Goal: Transaction & Acquisition: Purchase product/service

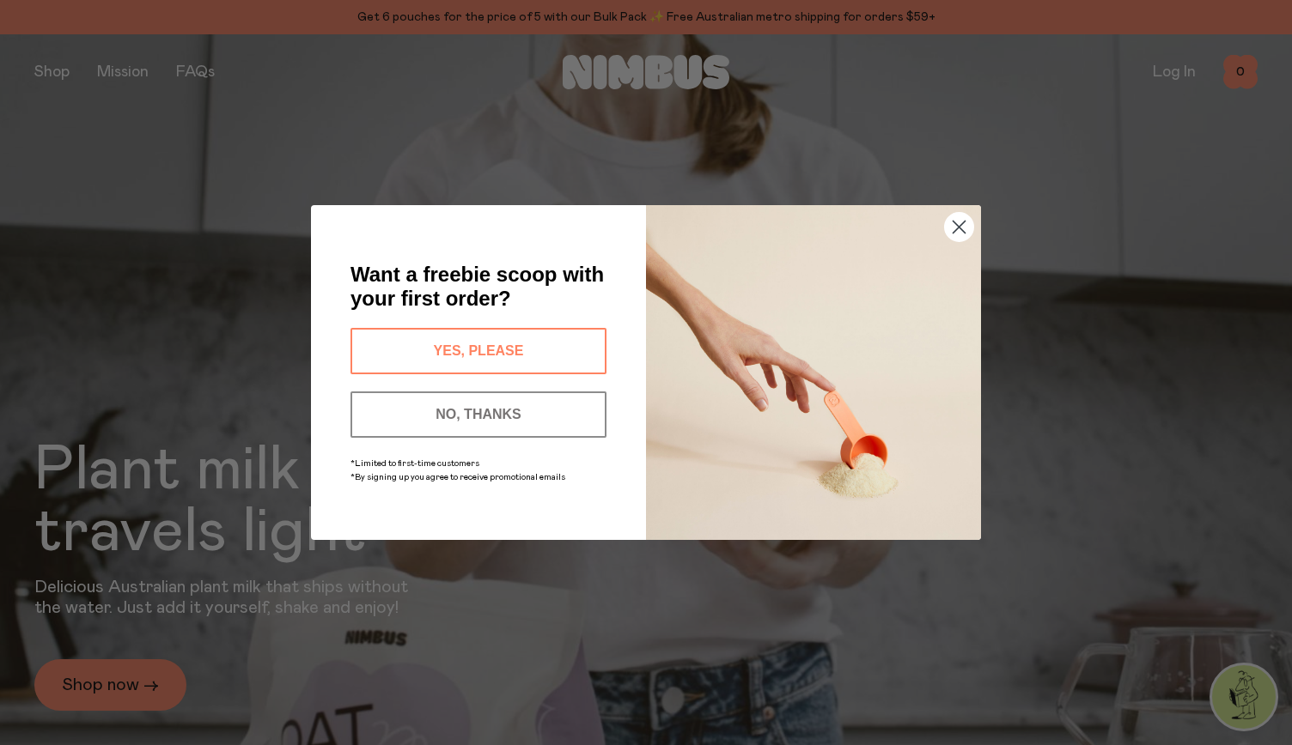
click at [954, 224] on circle "Close dialog" at bounding box center [959, 227] width 28 height 28
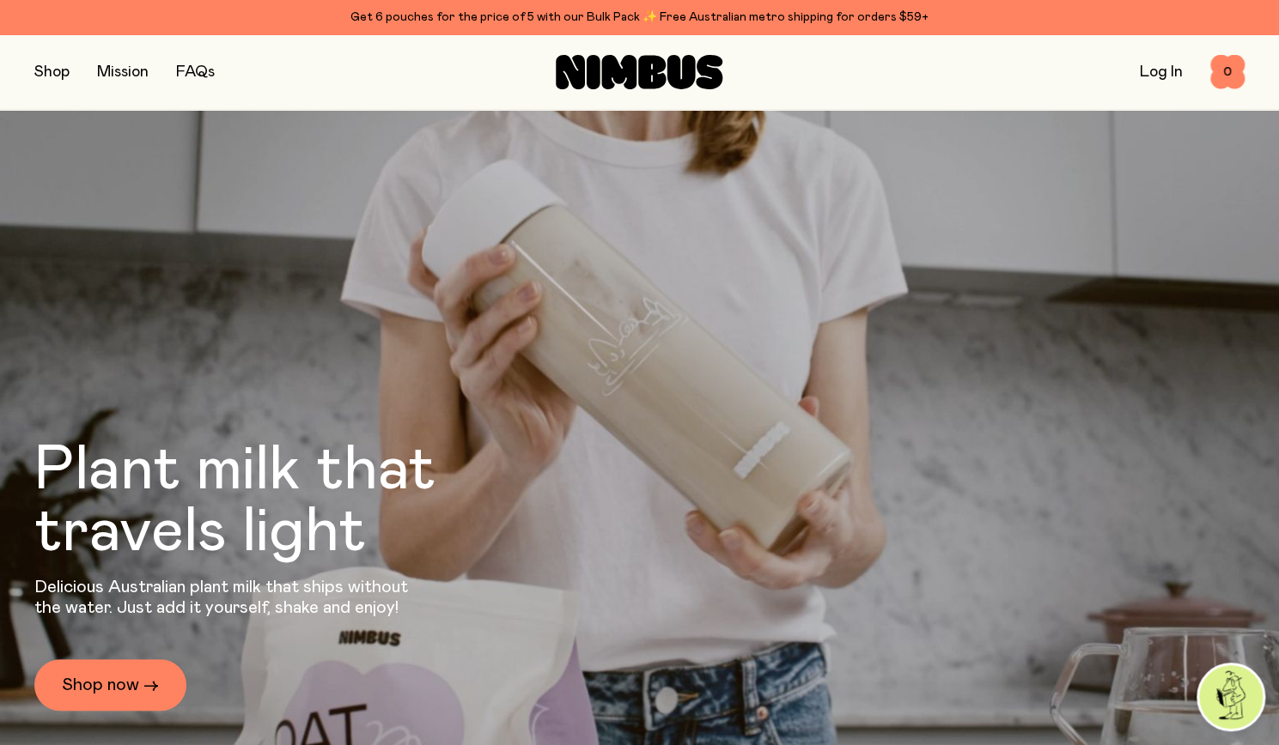
click at [1158, 75] on link "Log In" at bounding box center [1161, 71] width 43 height 15
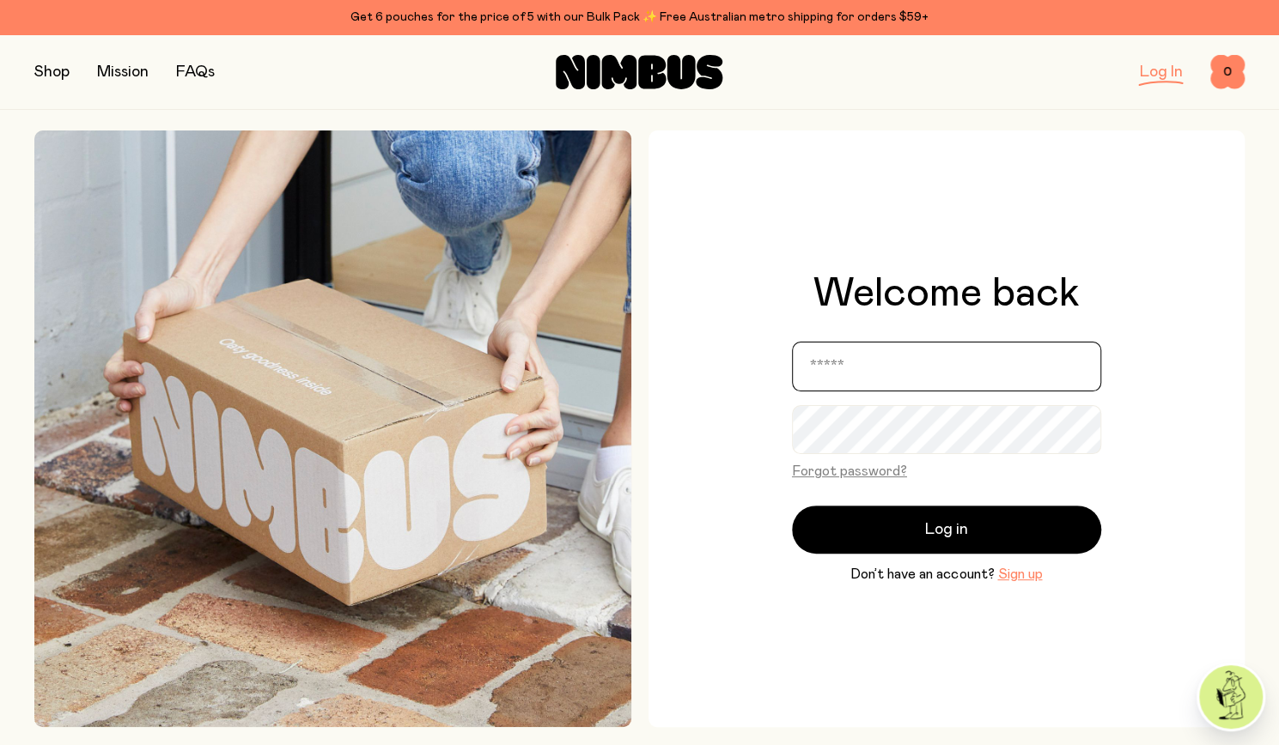
type input "**********"
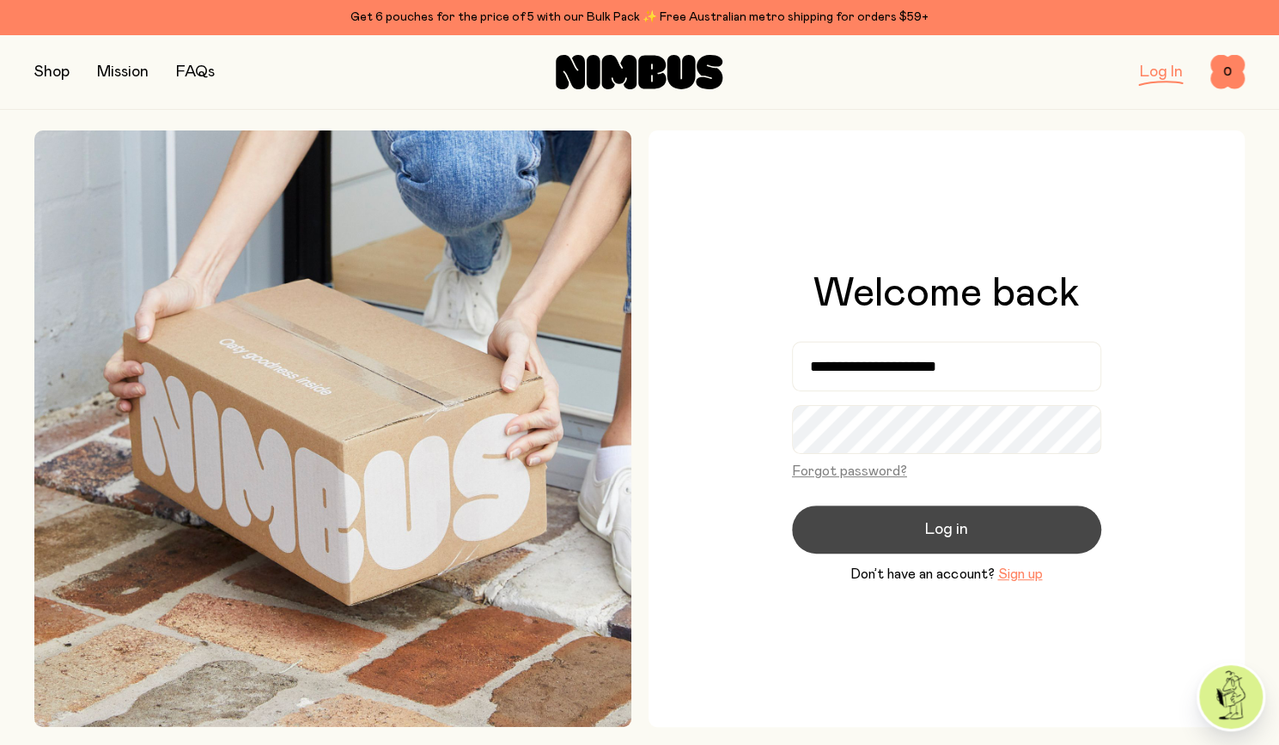
click at [919, 526] on button "Log in" at bounding box center [946, 530] width 309 height 48
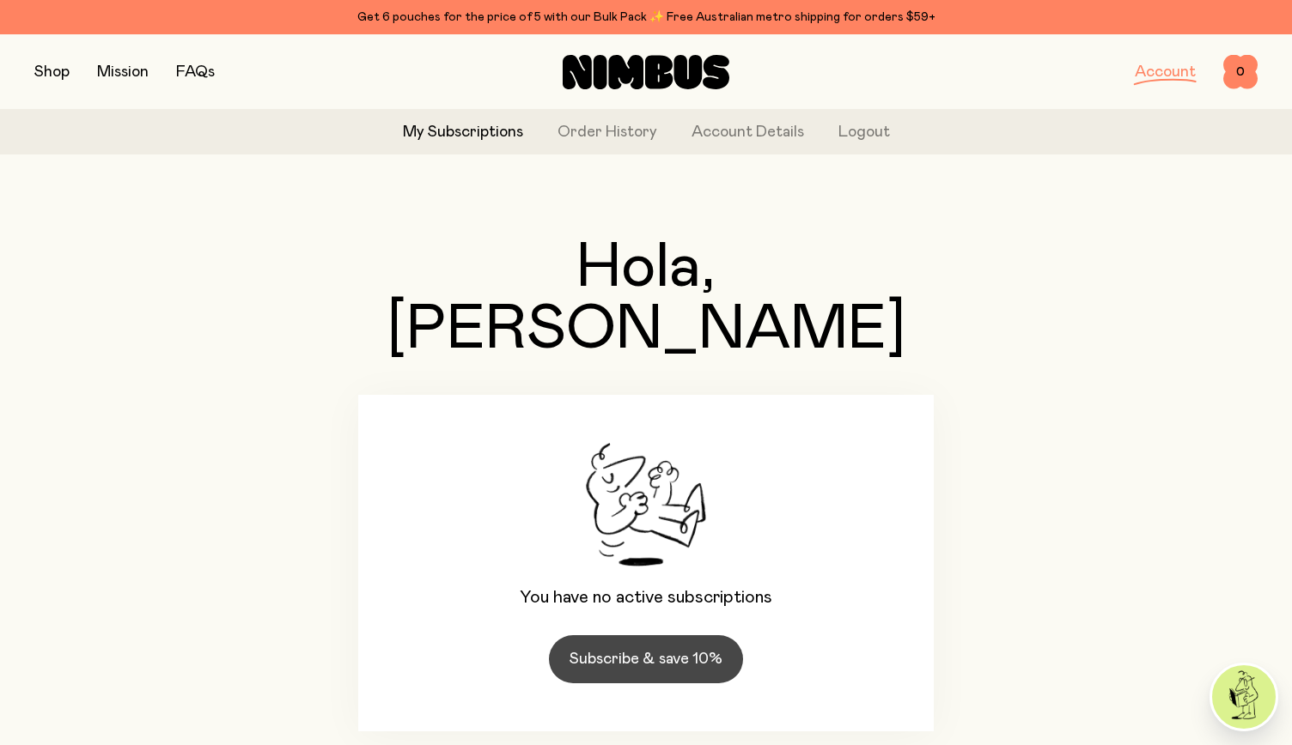
click at [685, 635] on link "Subscribe & save 10%" at bounding box center [646, 659] width 194 height 48
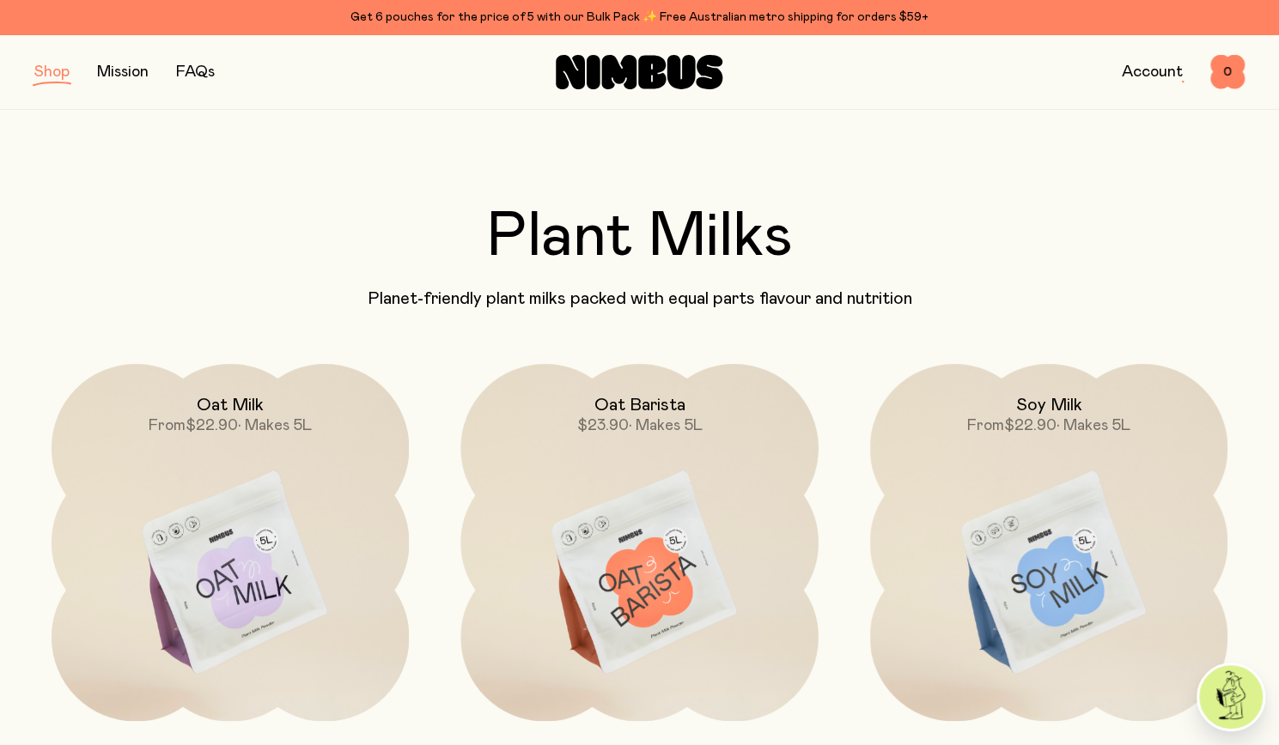
click at [1048, 578] on img at bounding box center [1048, 574] width 357 height 420
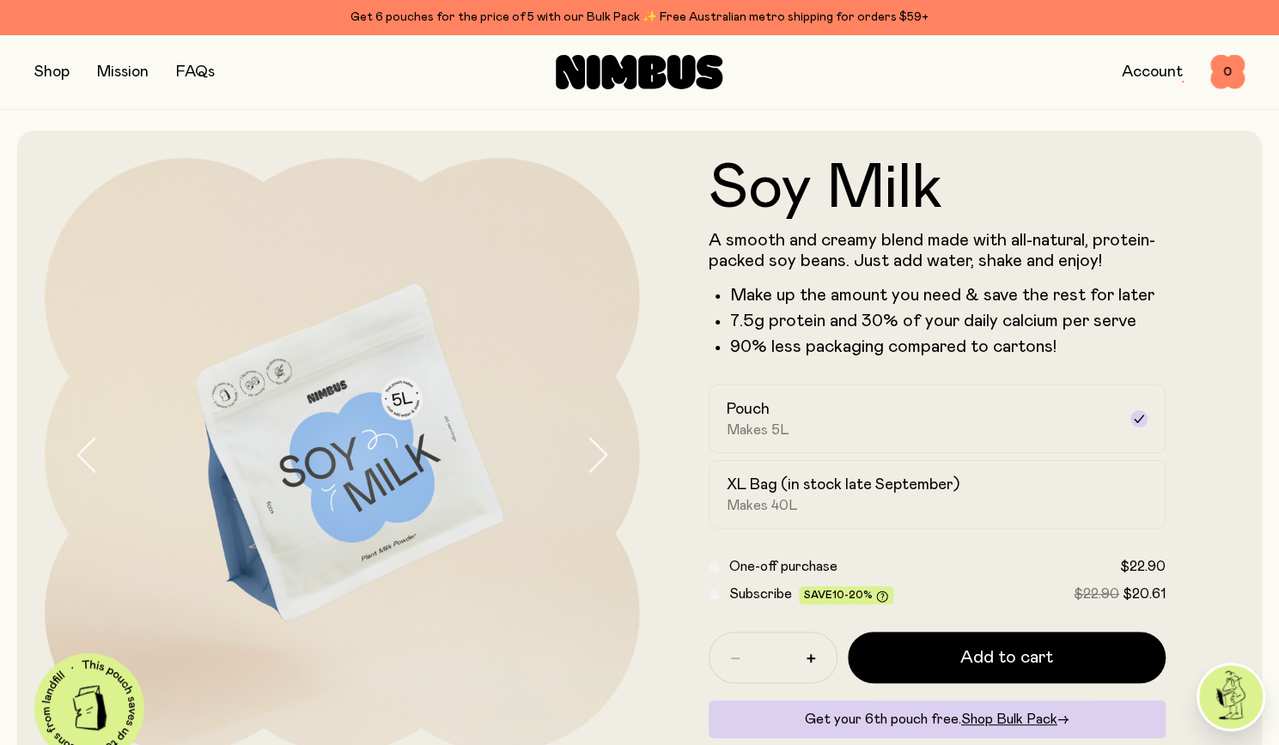
click at [720, 595] on div "Subscribe Save 10-20% $22.90 $20.61" at bounding box center [937, 594] width 458 height 21
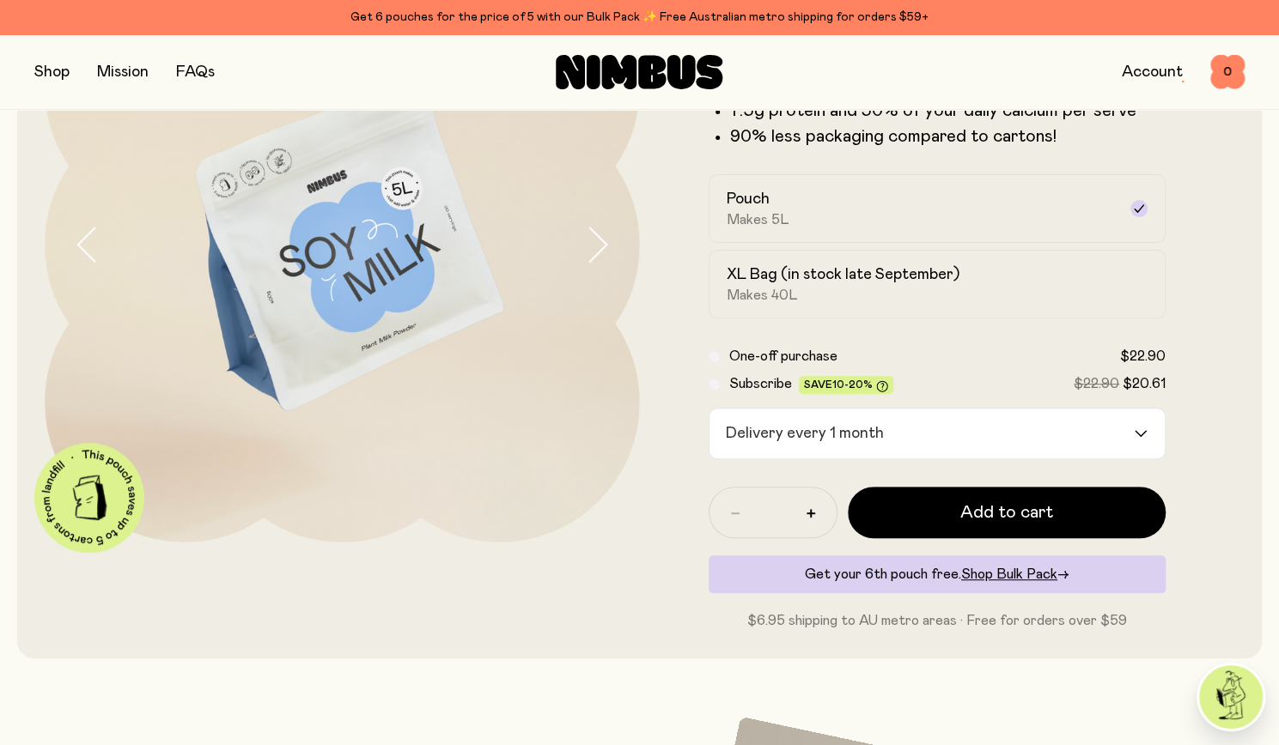
scroll to position [261, 0]
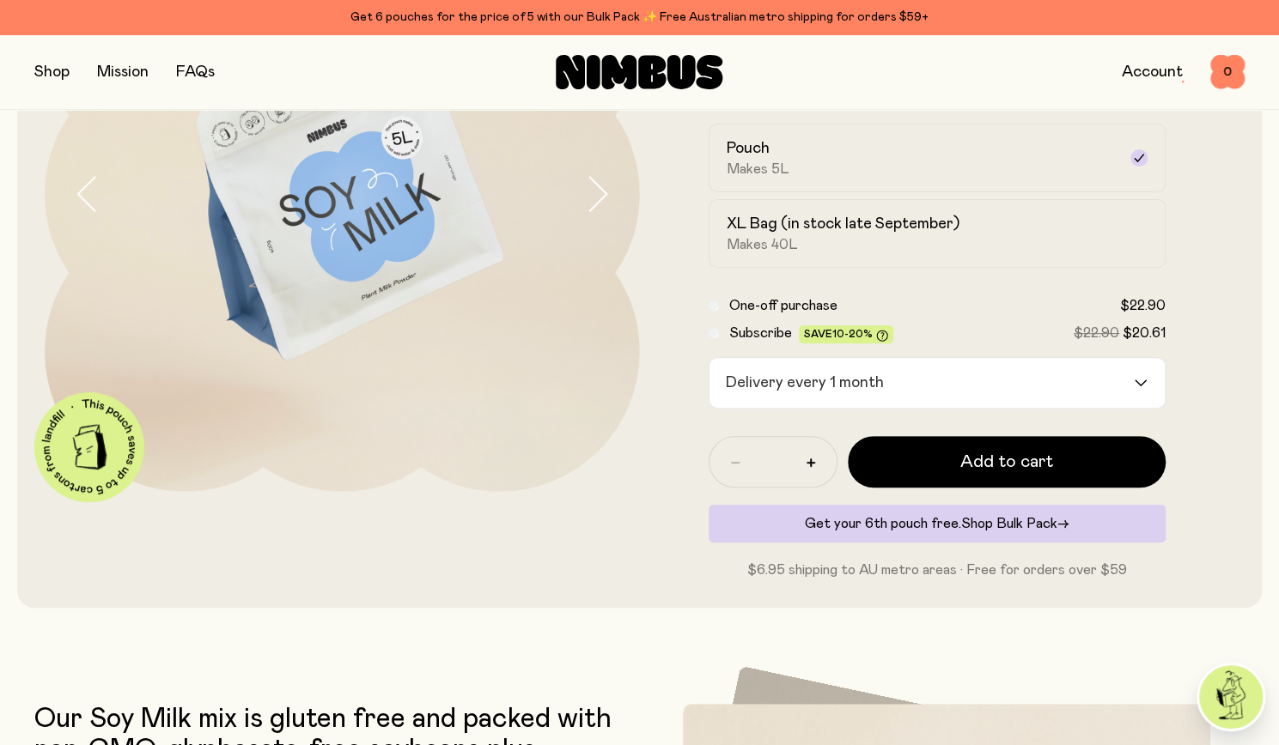
click at [1011, 521] on span "Shop Bulk Pack" at bounding box center [1009, 524] width 96 height 14
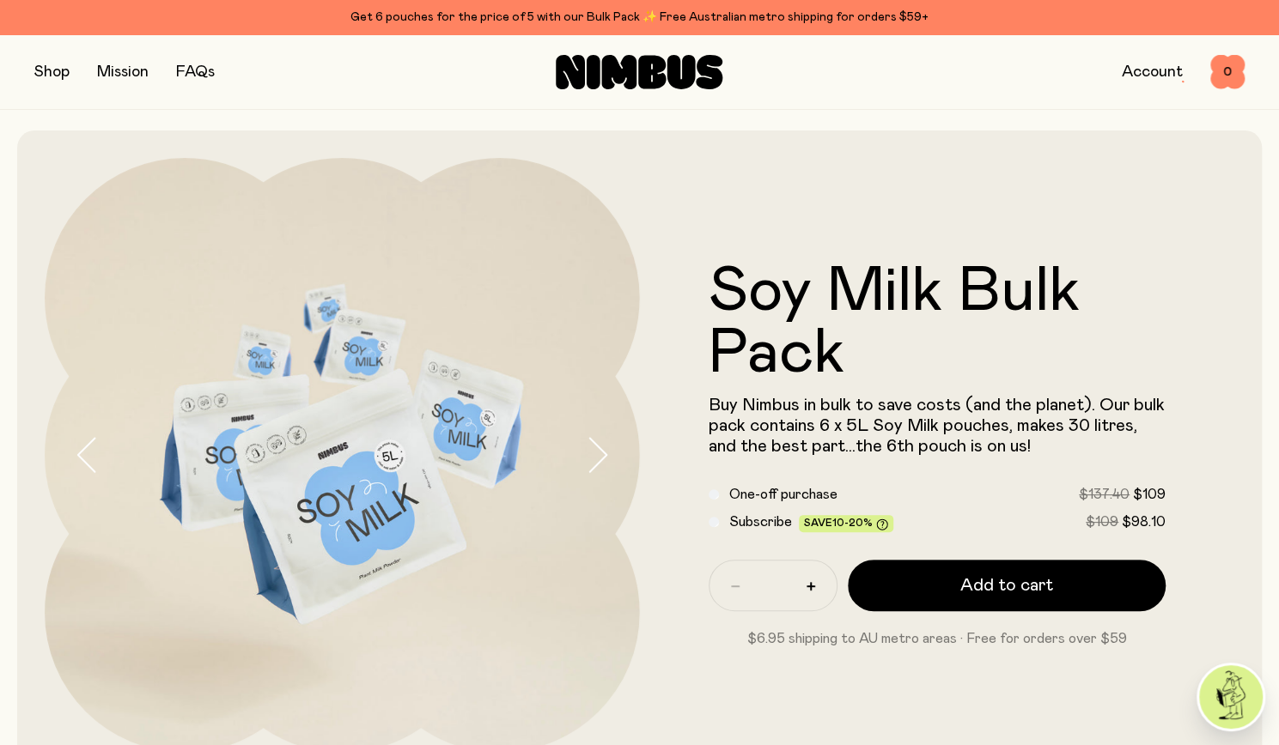
click at [769, 529] on span "Subscribe" at bounding box center [760, 522] width 63 height 14
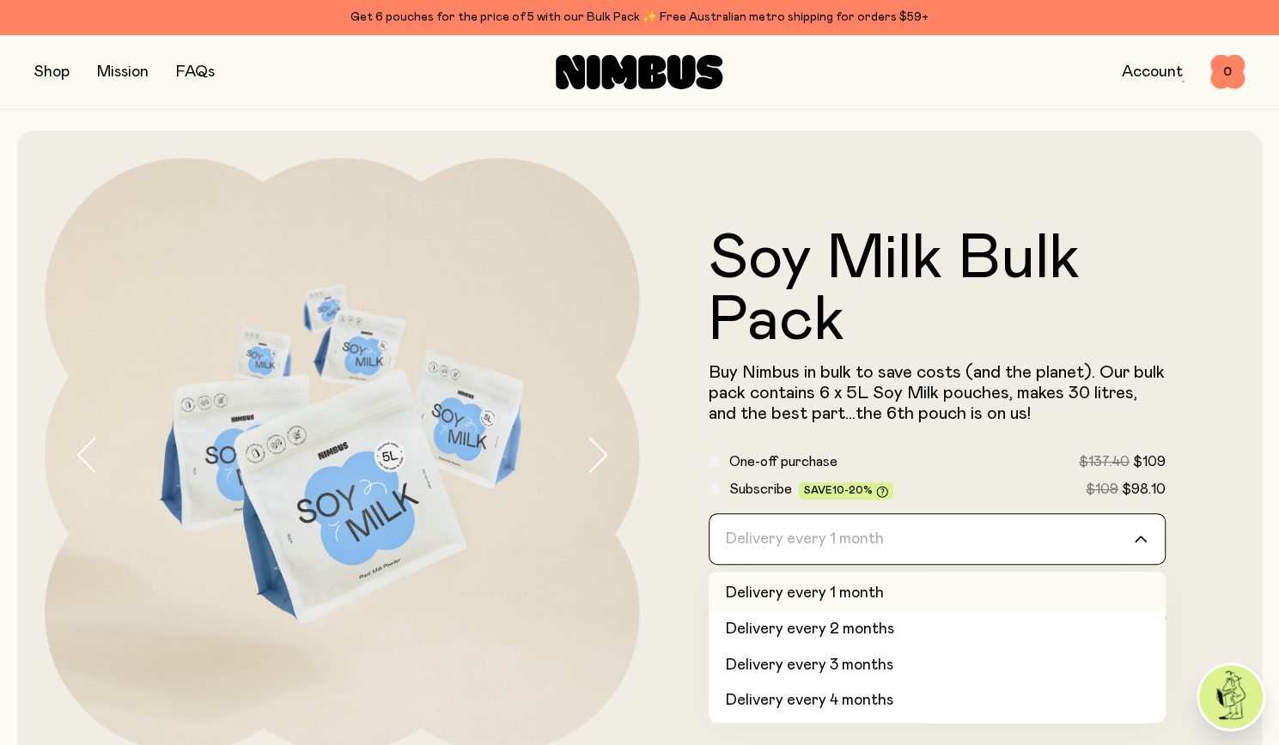
drag, startPoint x: 769, startPoint y: 530, endPoint x: 598, endPoint y: 532, distance: 170.9
click at [598, 532] on div "Soy Milk Bulk Pack Buy Nimbus in bulk to save costs (and the planet). Our bulk …" at bounding box center [639, 456] width 1189 height 650
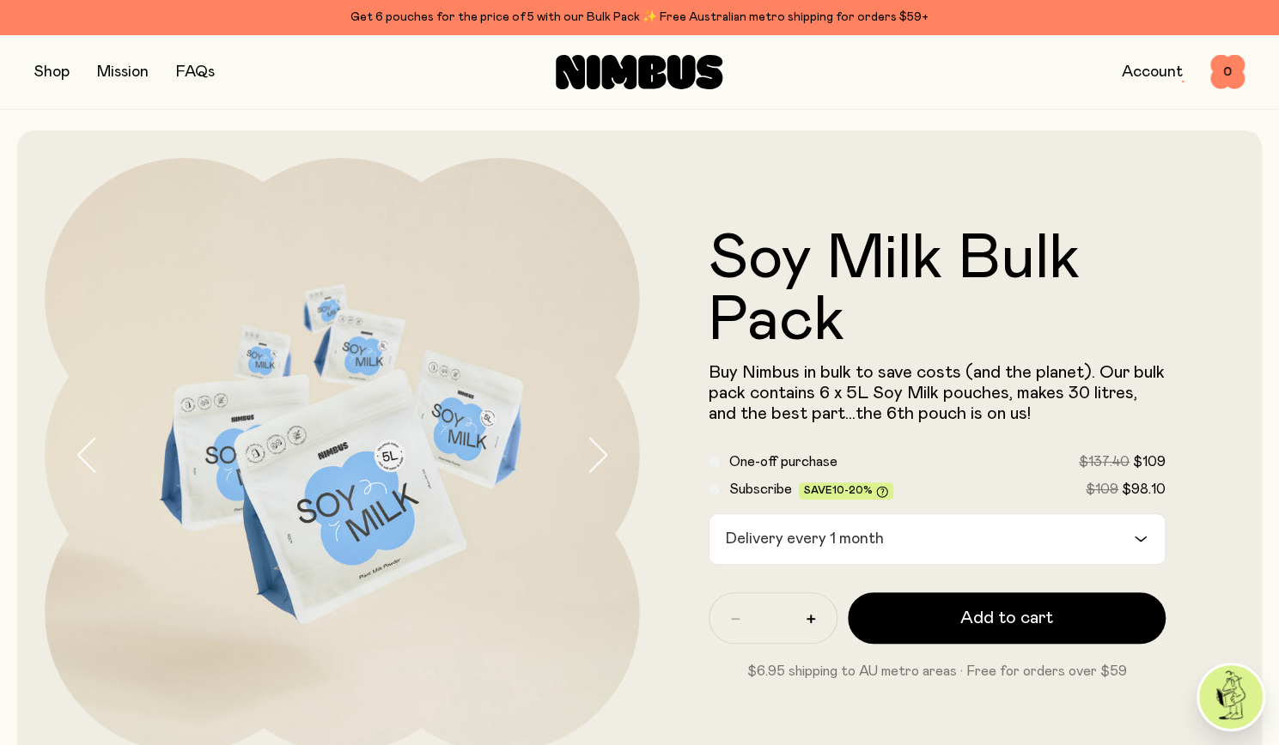
click at [598, 532] on button "button" at bounding box center [612, 455] width 55 height 595
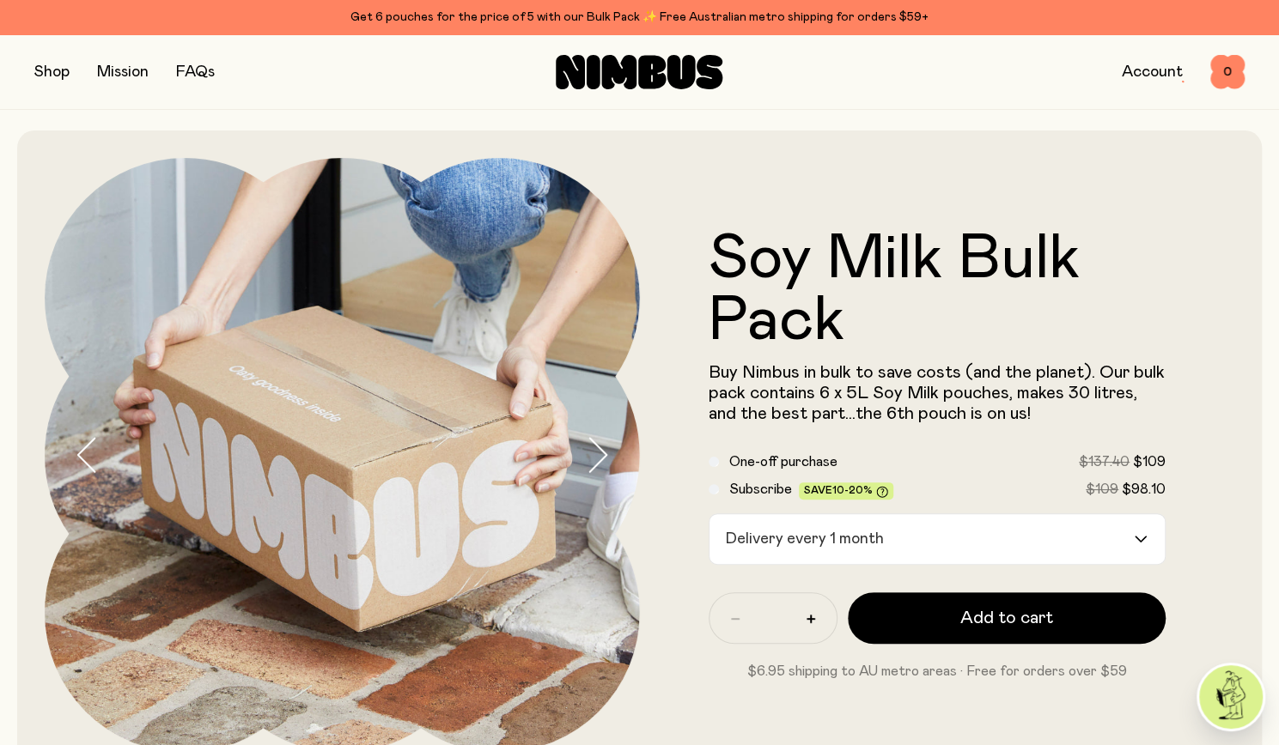
click at [720, 463] on div "One-off purchase $137.40 $109" at bounding box center [937, 462] width 458 height 21
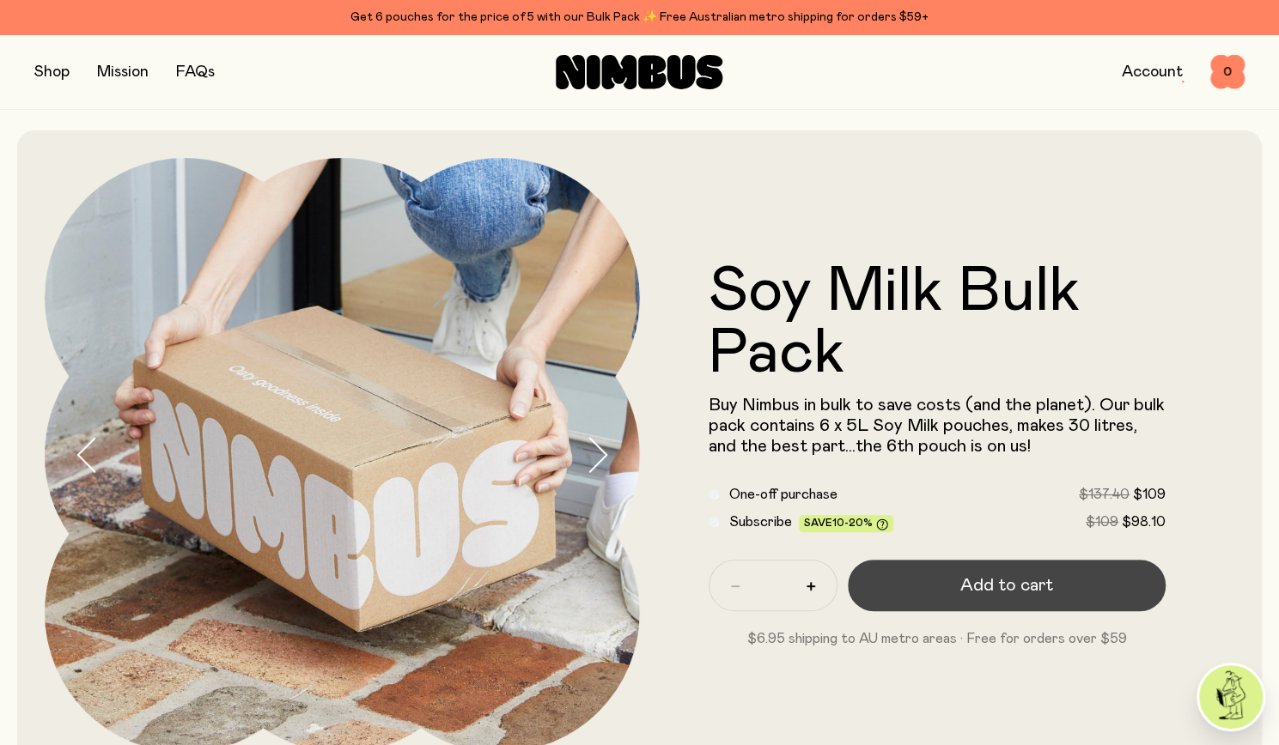
click at [1030, 593] on span "Add to cart" at bounding box center [1006, 586] width 93 height 24
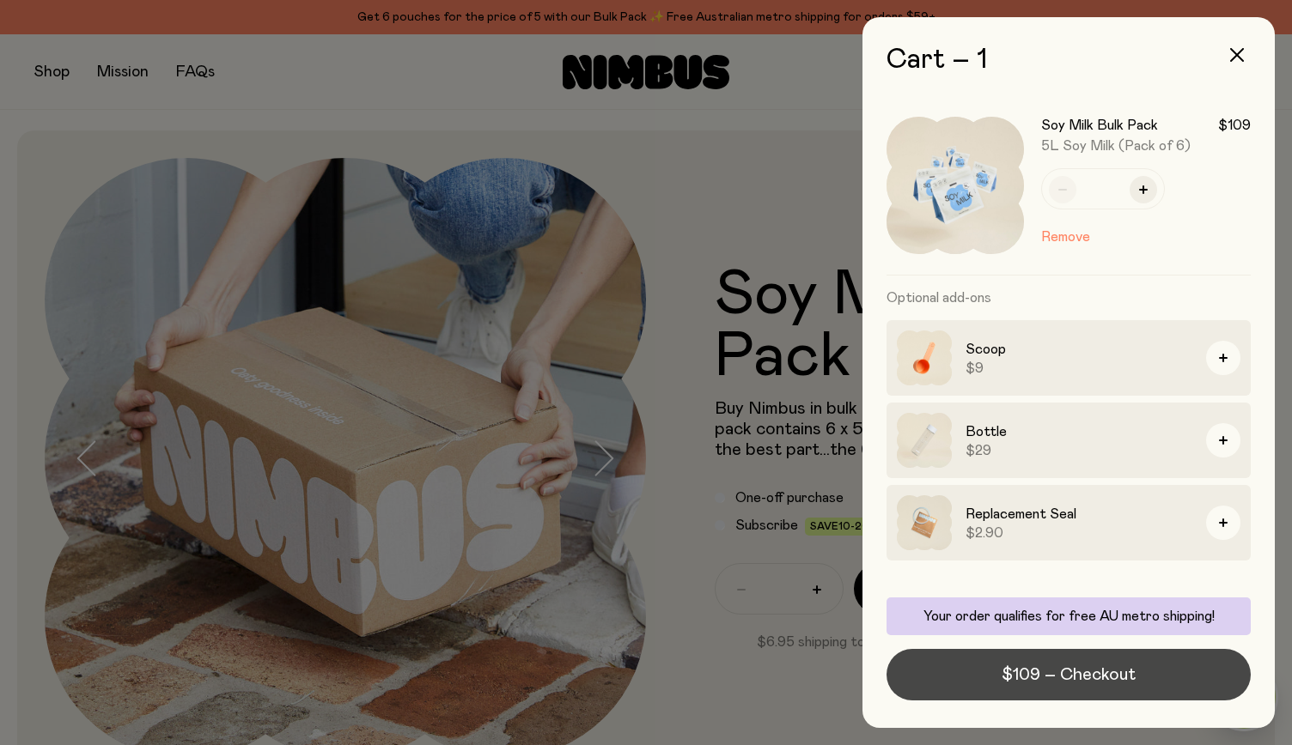
click at [1065, 682] on span "$109 – Checkout" at bounding box center [1068, 675] width 134 height 24
